Goal: Find specific page/section: Locate a particular part of the current website

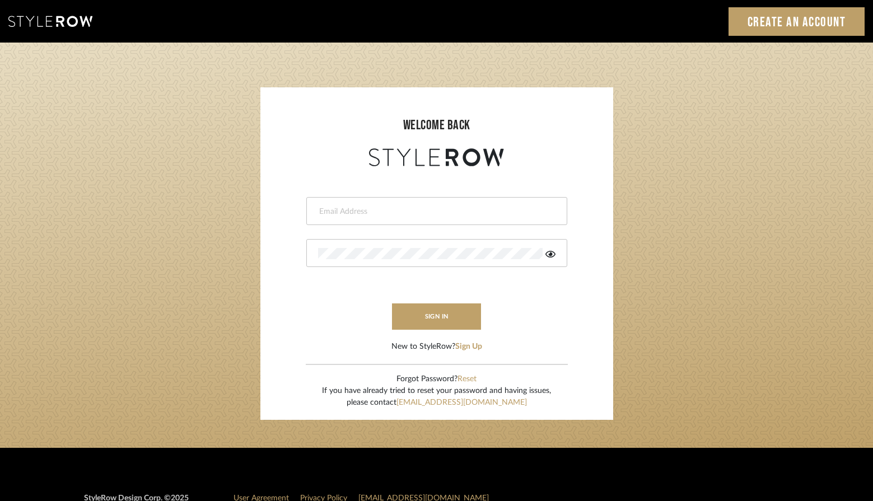
type input "tami@clothandkind.com"
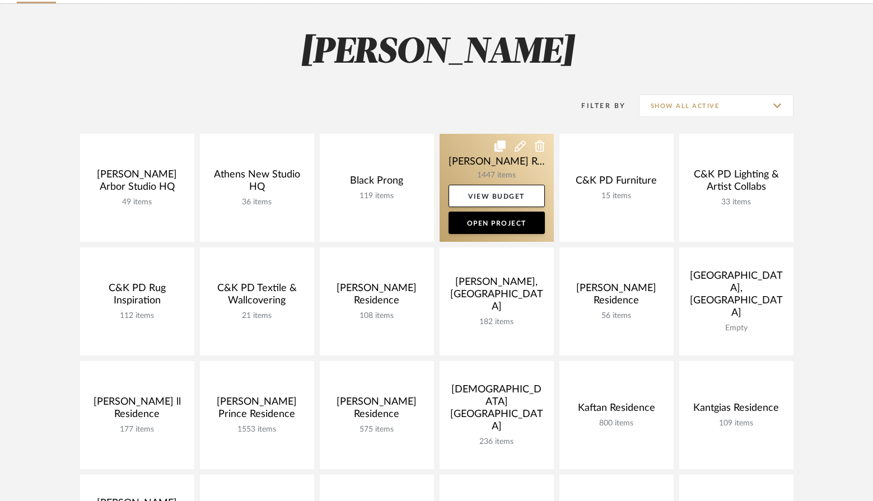
scroll to position [95, 0]
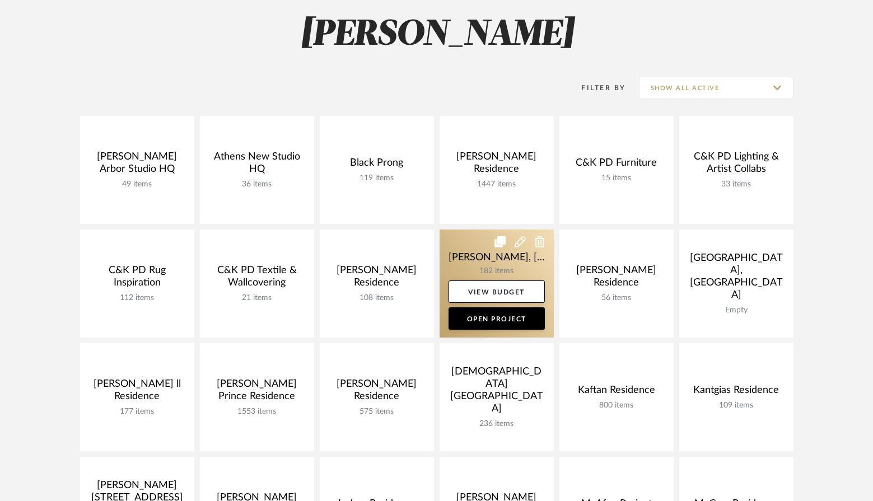
click at [484, 275] on link at bounding box center [496, 284] width 114 height 108
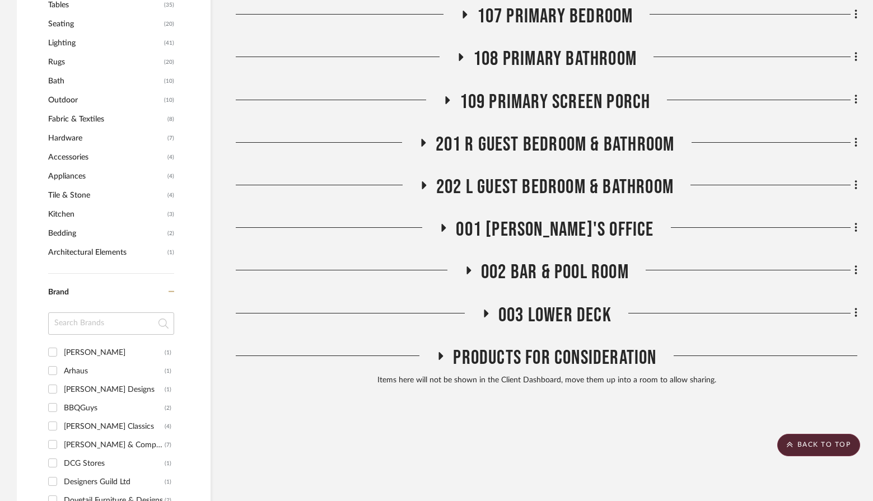
scroll to position [748, 0]
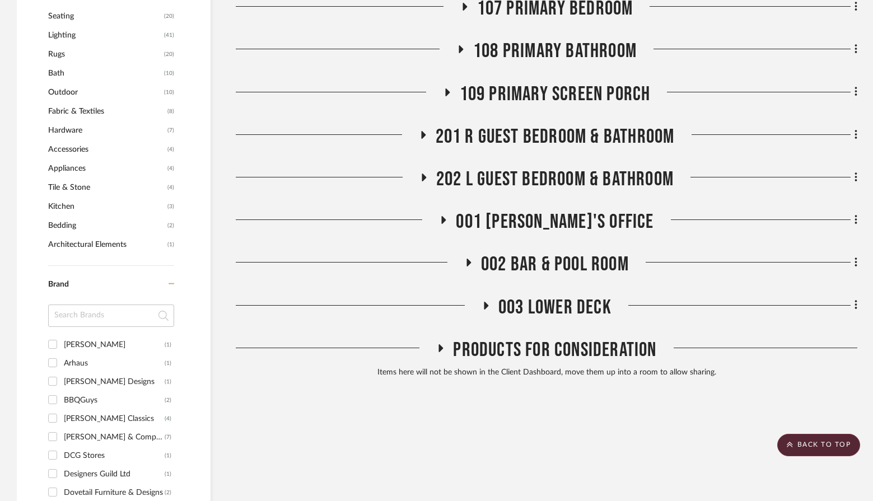
click at [527, 296] on span "003 Lower Deck" at bounding box center [554, 308] width 113 height 24
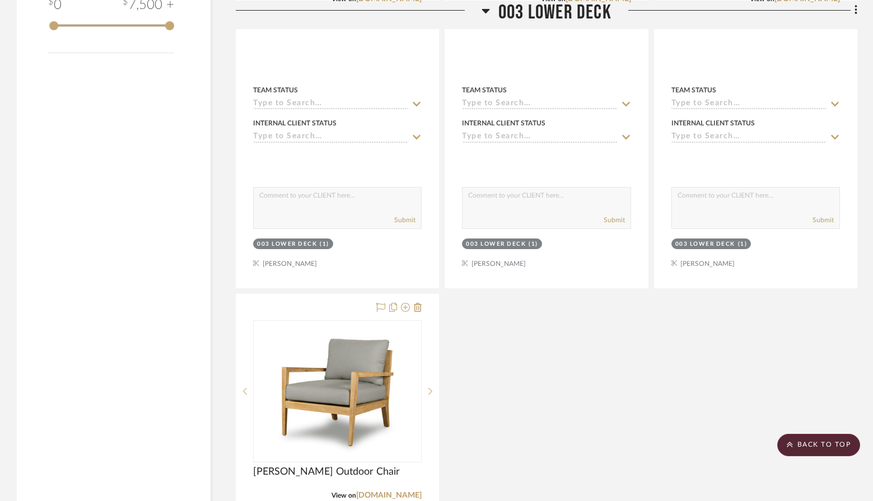
scroll to position [1802, 0]
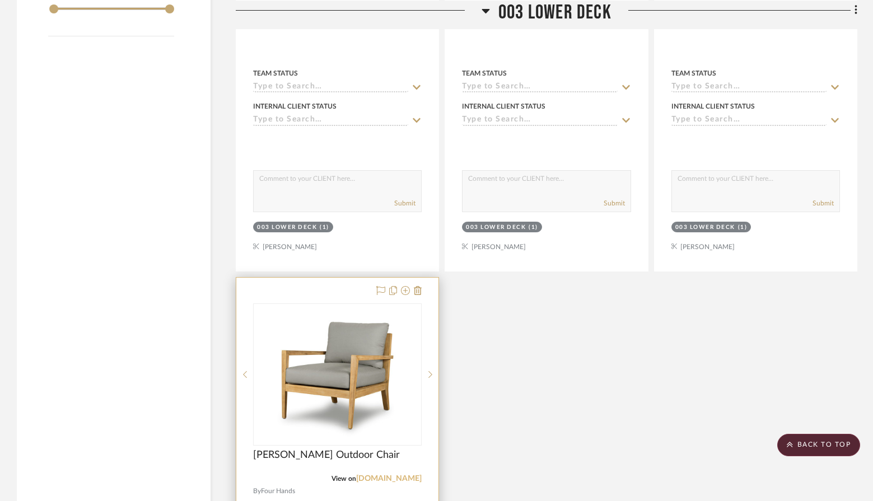
click at [390, 475] on link "[DOMAIN_NAME]" at bounding box center [388, 479] width 65 height 8
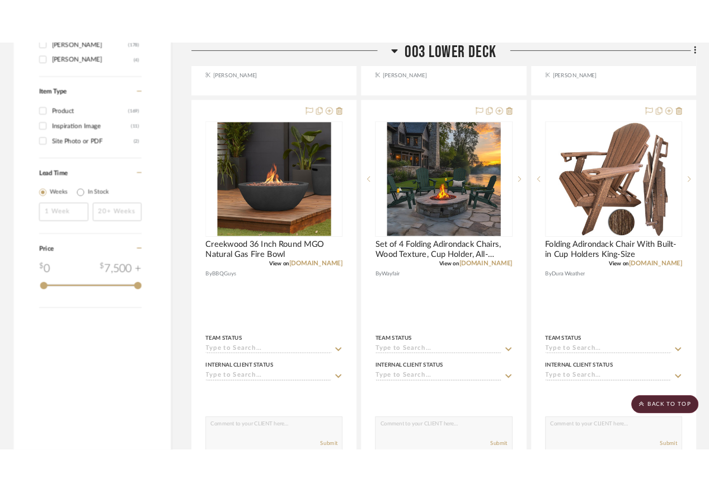
scroll to position [1499, 0]
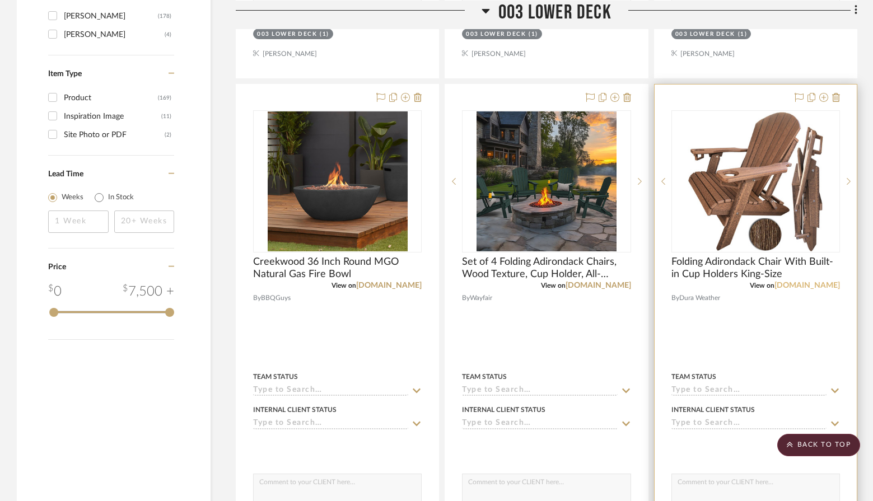
click at [800, 282] on link "[DOMAIN_NAME]" at bounding box center [806, 286] width 65 height 8
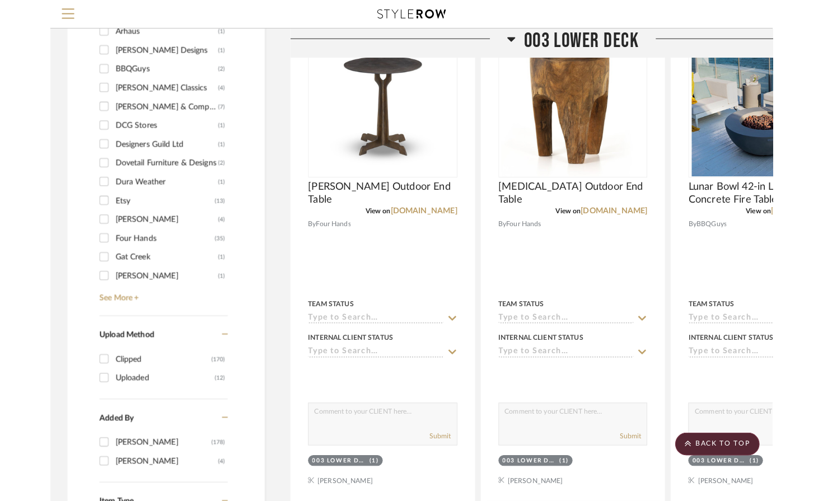
scroll to position [930, 0]
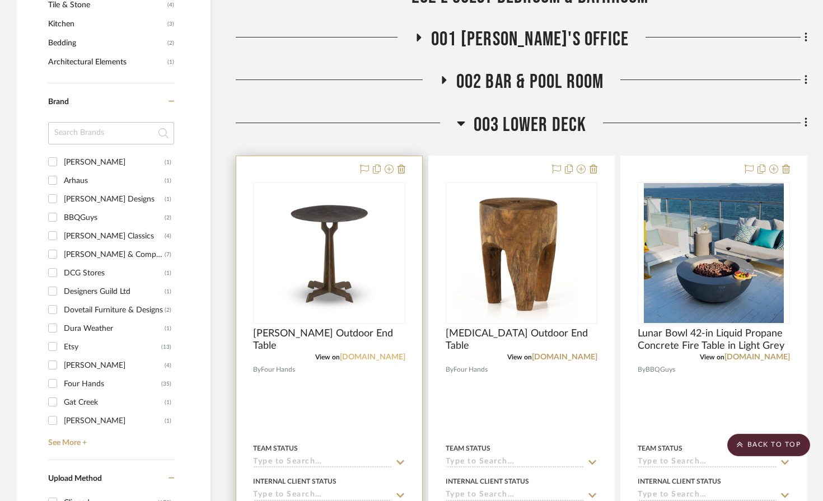
click at [382, 353] on link "fourhands.com" at bounding box center [372, 357] width 65 height 8
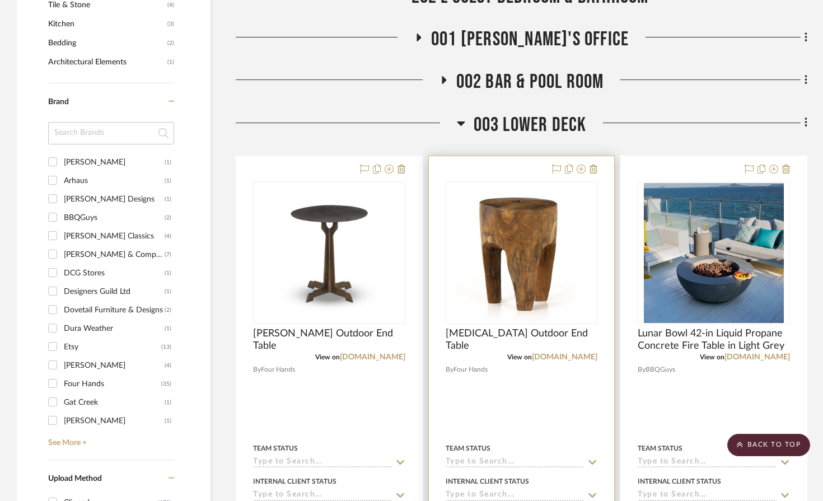
click at [563, 334] on div at bounding box center [522, 401] width 186 height 490
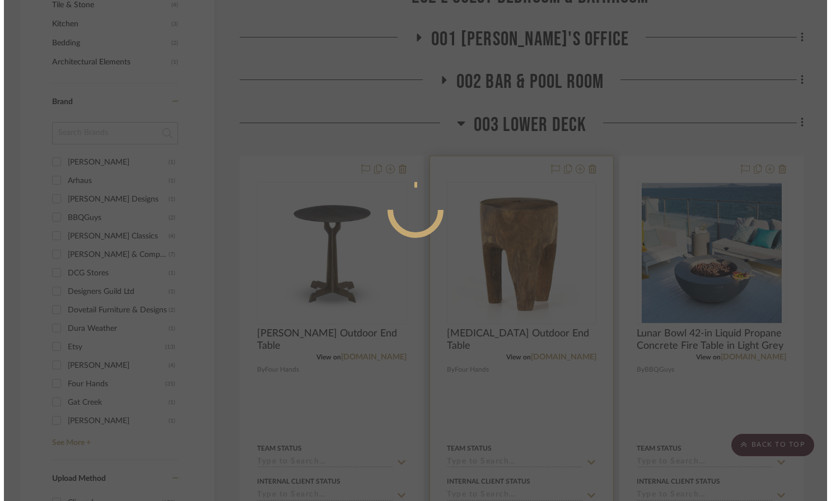
scroll to position [0, 0]
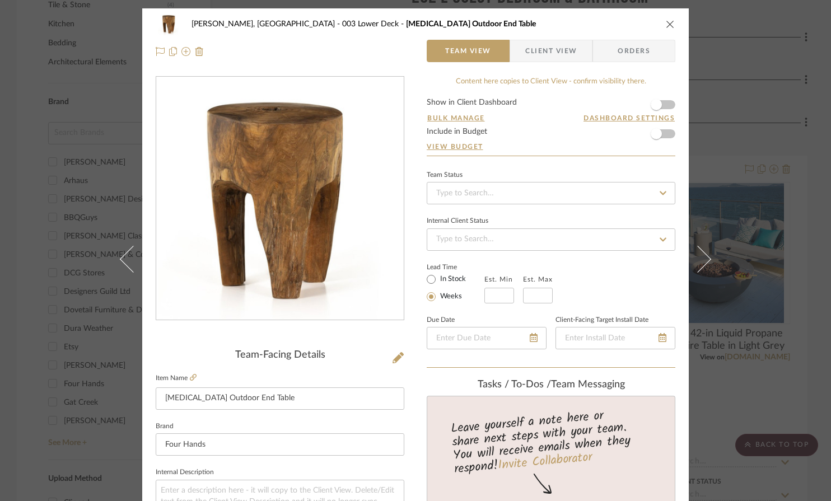
click at [666, 26] on icon "close" at bounding box center [670, 24] width 9 height 9
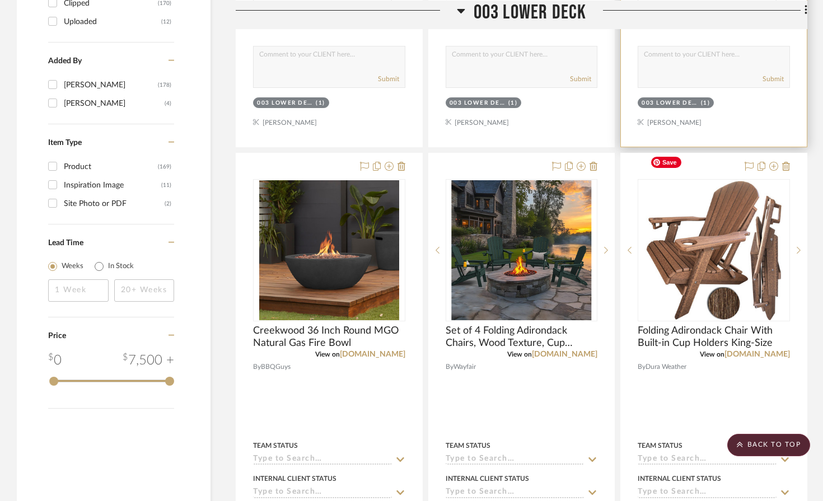
scroll to position [1430, 0]
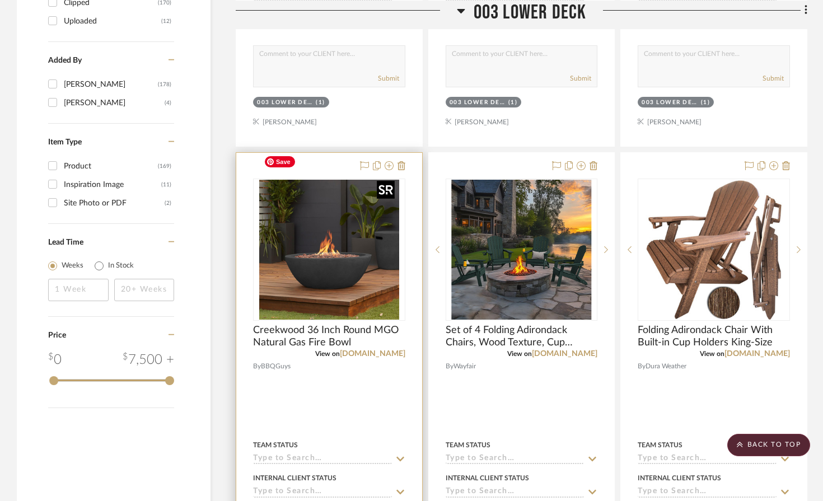
click at [335, 228] on img "0" at bounding box center [329, 250] width 140 height 140
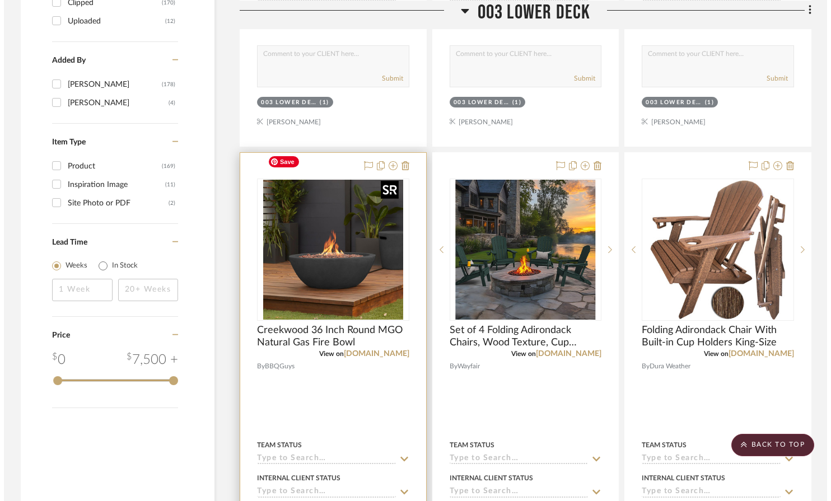
scroll to position [0, 0]
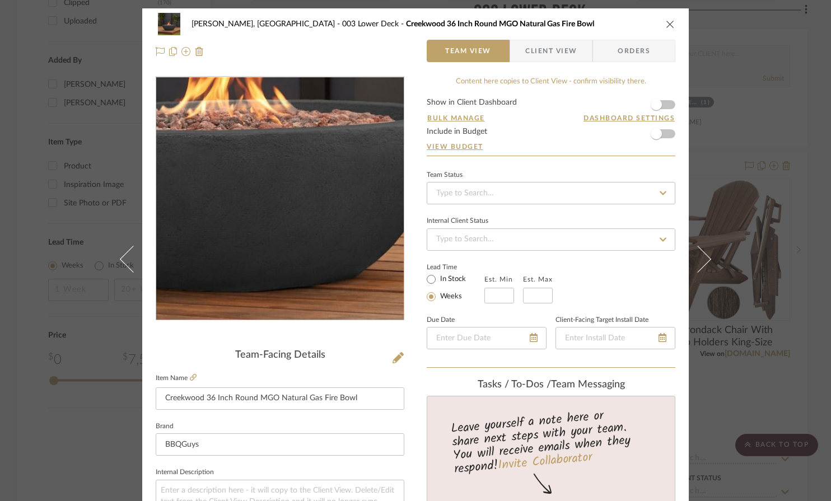
click at [291, 236] on img "0" at bounding box center [279, 198] width 243 height 243
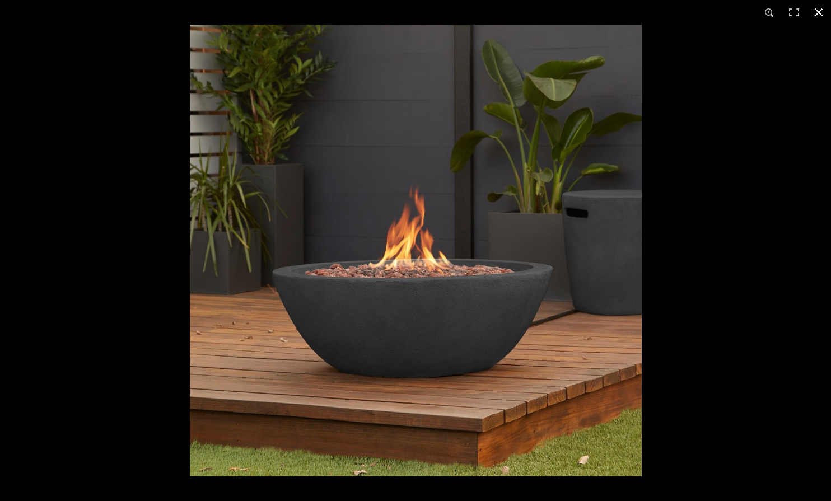
click at [818, 9] on button at bounding box center [818, 12] width 25 height 25
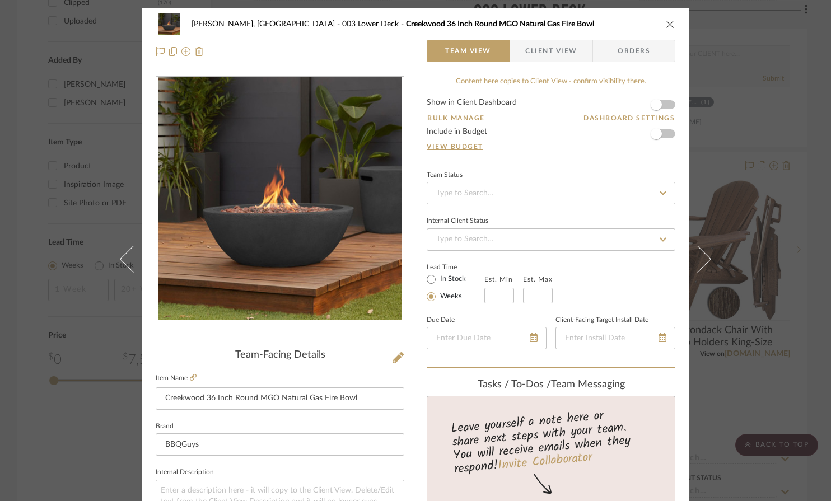
click at [669, 22] on icon "close" at bounding box center [670, 24] width 9 height 9
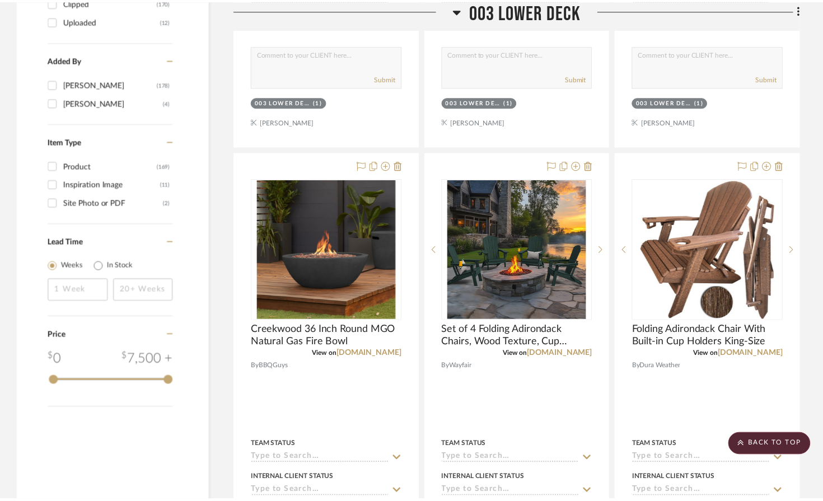
scroll to position [1430, 0]
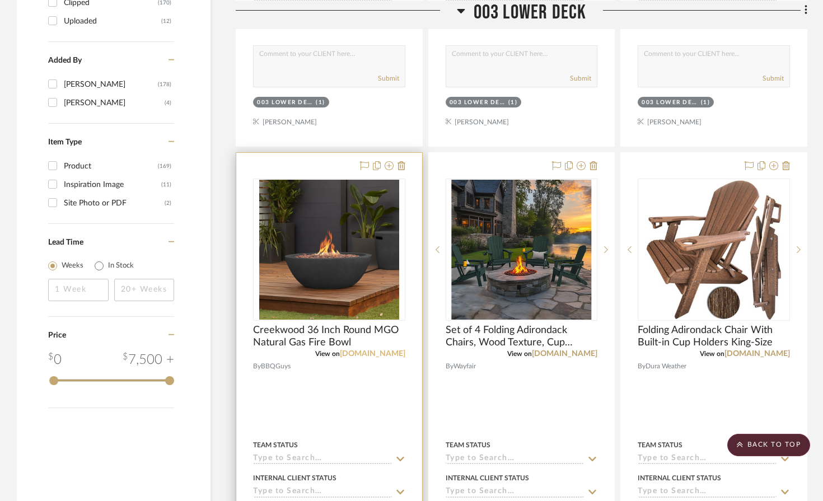
click at [376, 350] on link "bbqguys.com" at bounding box center [372, 354] width 65 height 8
